Goal: Information Seeking & Learning: Learn about a topic

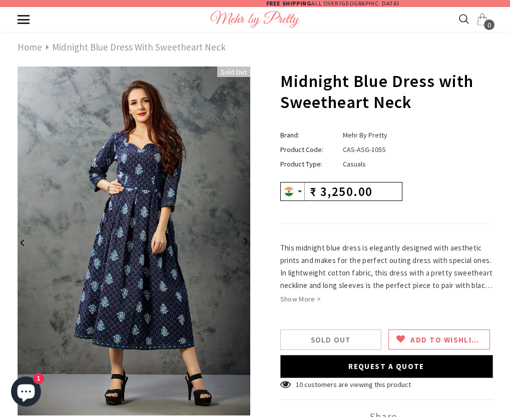
click at [25, 233] on button "button" at bounding box center [35, 241] width 30 height 30
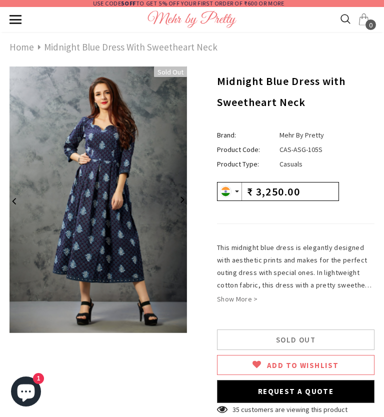
click at [125, 180] on img at bounding box center [99, 200] width 178 height 267
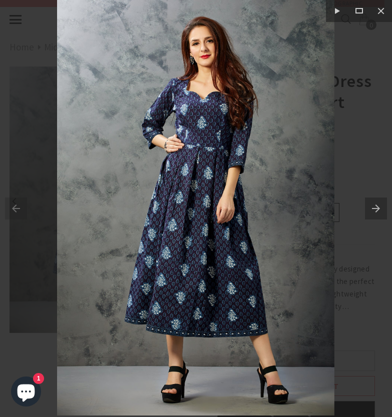
click at [203, 208] on img at bounding box center [195, 208] width 277 height 416
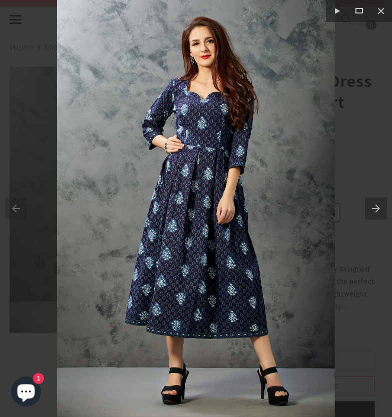
click at [203, 208] on img at bounding box center [196, 208] width 278 height 417
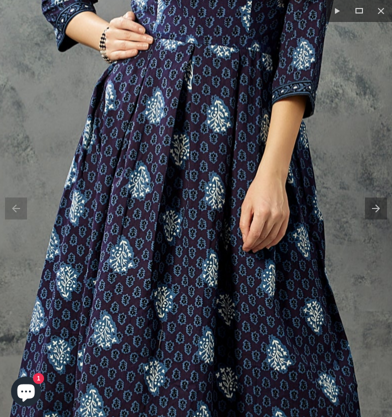
click at [203, 208] on img at bounding box center [184, 209] width 747 height 1121
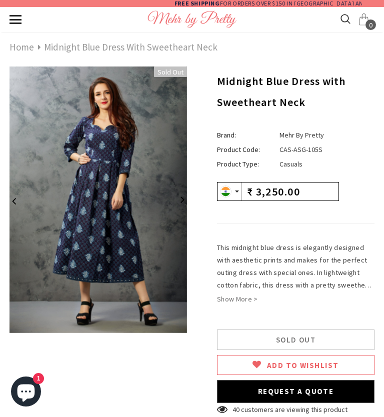
click at [143, 154] on img at bounding box center [99, 200] width 178 height 267
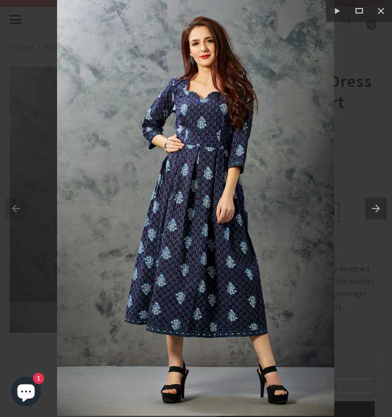
click at [143, 154] on img at bounding box center [195, 208] width 277 height 416
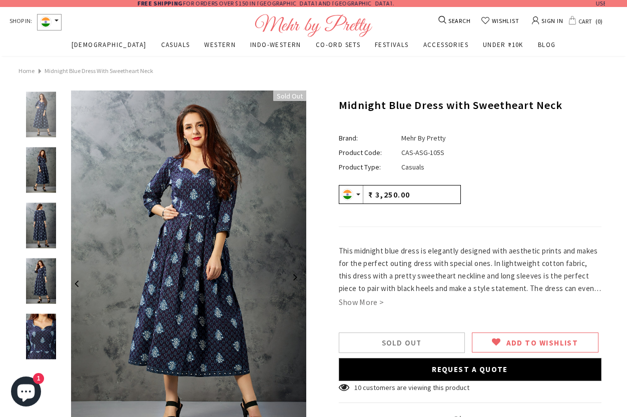
click at [43, 178] on img at bounding box center [41, 171] width 35 height 46
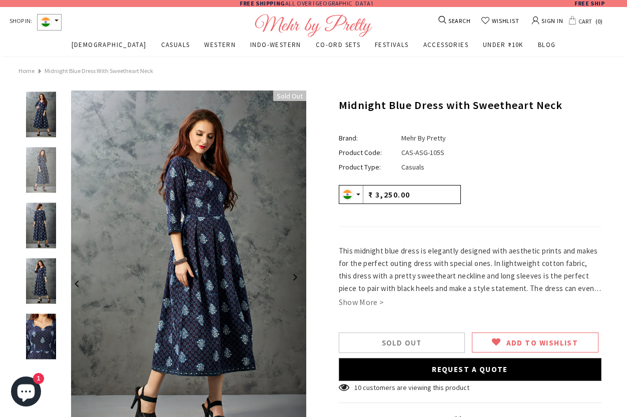
click at [46, 211] on img at bounding box center [41, 226] width 35 height 46
